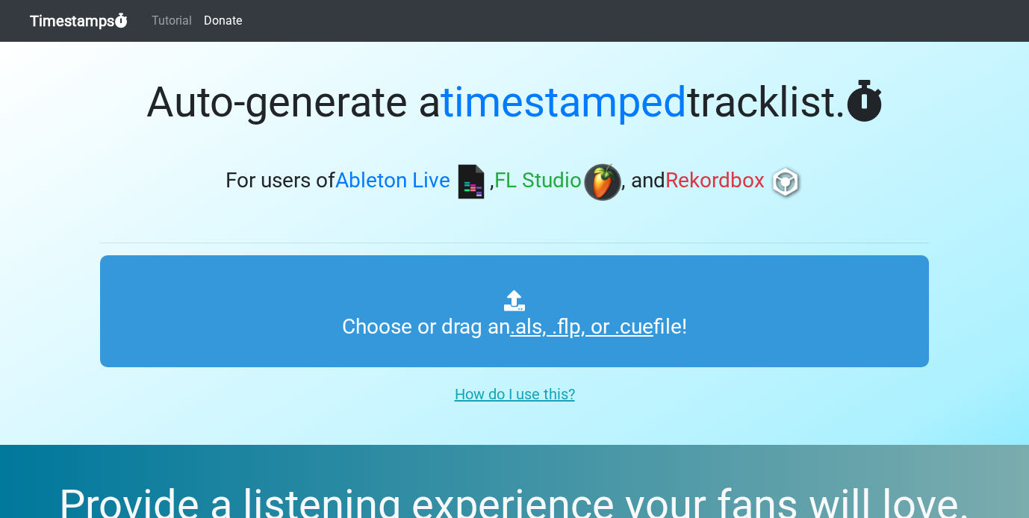
type input "C:\fakepath\Rey de Reyes - Marco Barrientos.als"
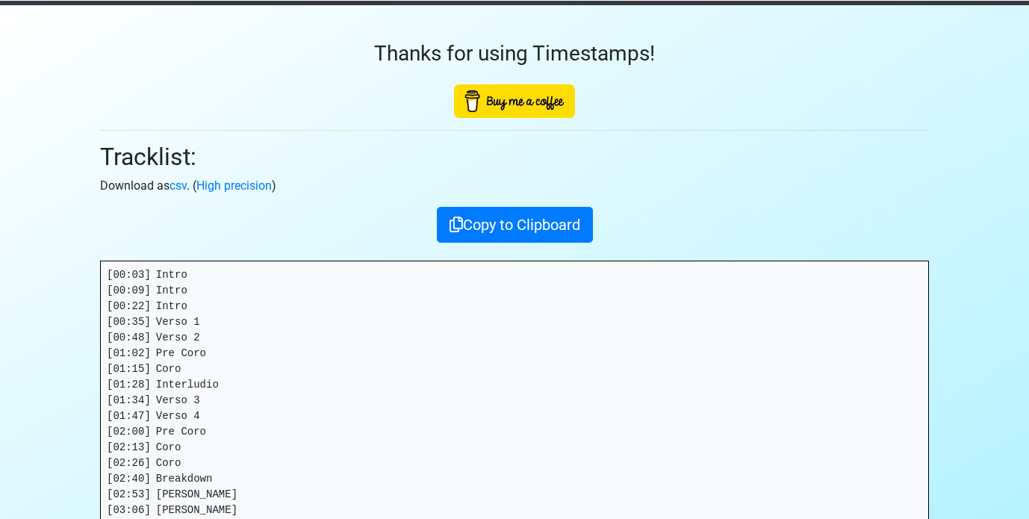
scroll to position [32, 0]
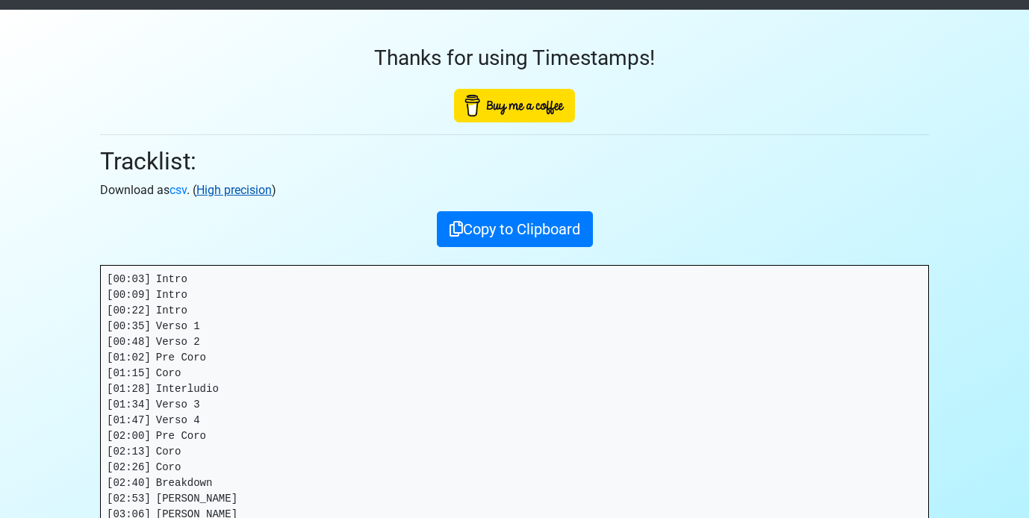
click at [246, 193] on link "High precision" at bounding box center [233, 190] width 75 height 14
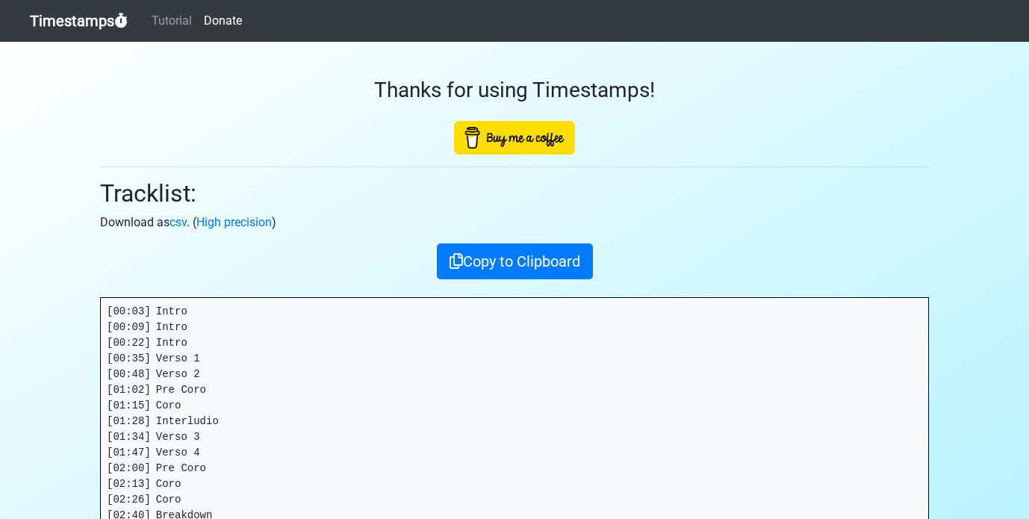
click at [87, 21] on link "Timestamps" at bounding box center [79, 21] width 98 height 30
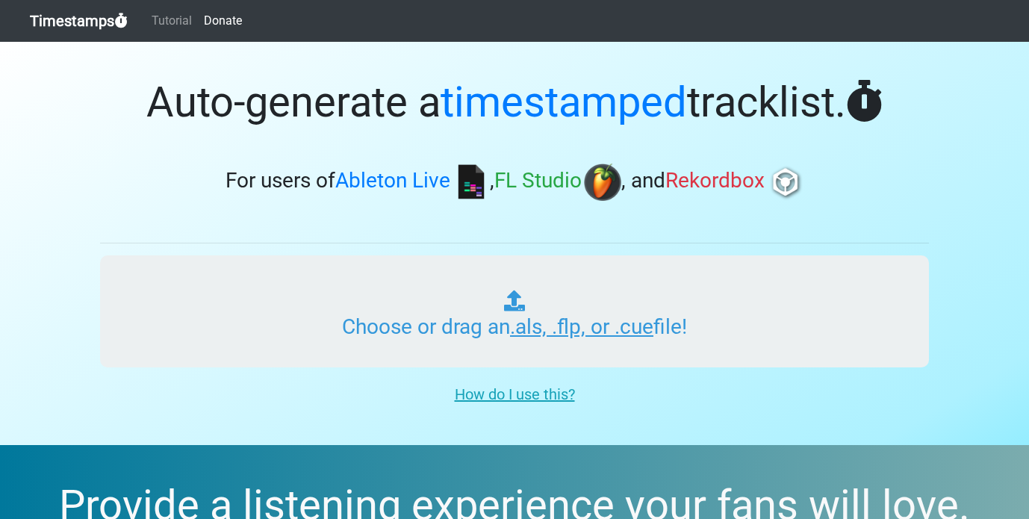
type input "C:\fakepath\Rey de Reyes - Marco Barrientos.als"
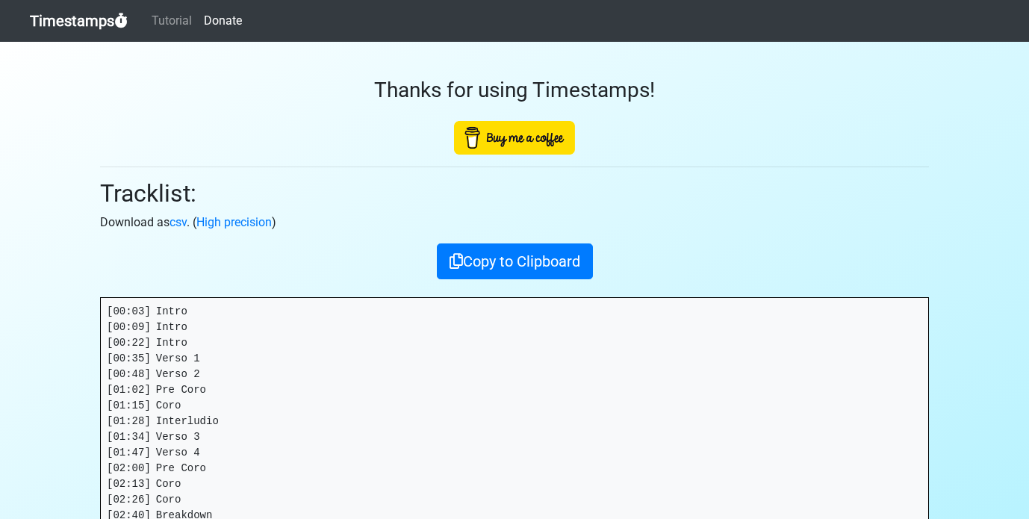
click at [72, 23] on link "Timestamps" at bounding box center [79, 21] width 98 height 30
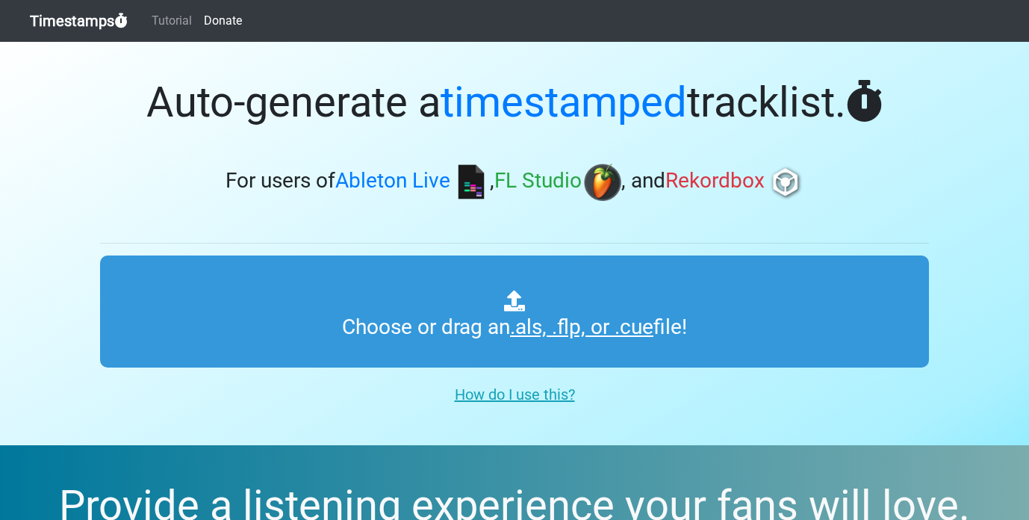
click at [59, 269] on section "Auto-generate a timestamped tracklist. For users of Ableton Live , FL Studio , …" at bounding box center [514, 243] width 1029 height 403
type input "C:\fakepath\Rey de Reyes - Marco Barrientos.als"
